Goal: Information Seeking & Learning: Learn about a topic

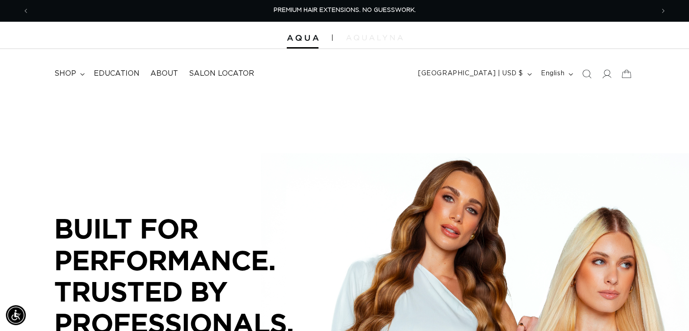
click at [385, 40] on img at bounding box center [374, 37] width 57 height 5
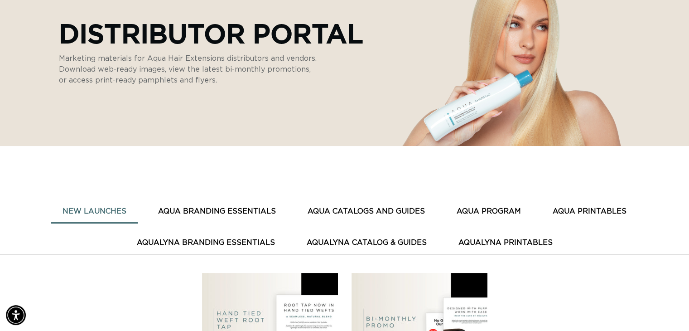
scroll to position [0, 1249]
click at [206, 244] on button "AquaLyna Branding Essentials" at bounding box center [206, 243] width 161 height 22
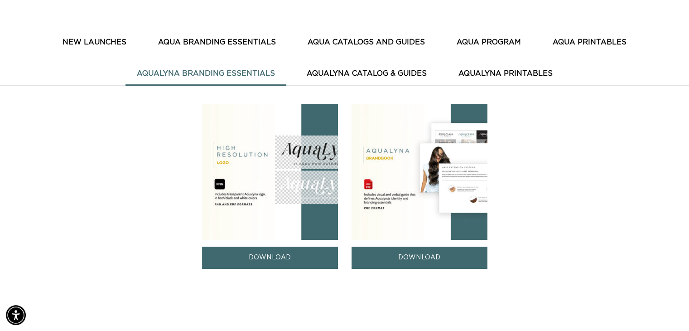
scroll to position [272, 0]
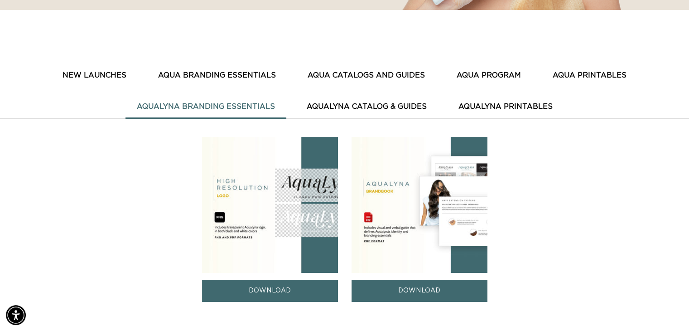
click at [373, 106] on button "AquaLyna Catalog & Guides" at bounding box center [366, 107] width 143 height 22
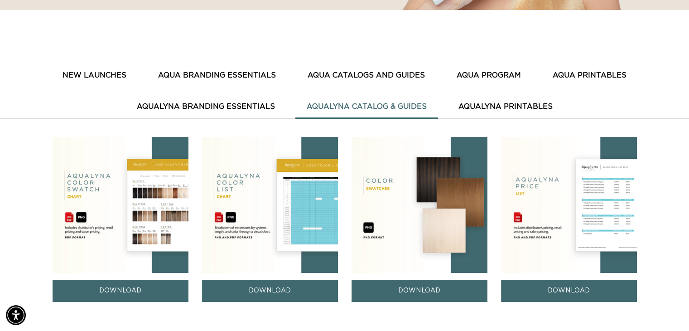
scroll to position [0, 1249]
